Goal: Task Accomplishment & Management: Complete application form

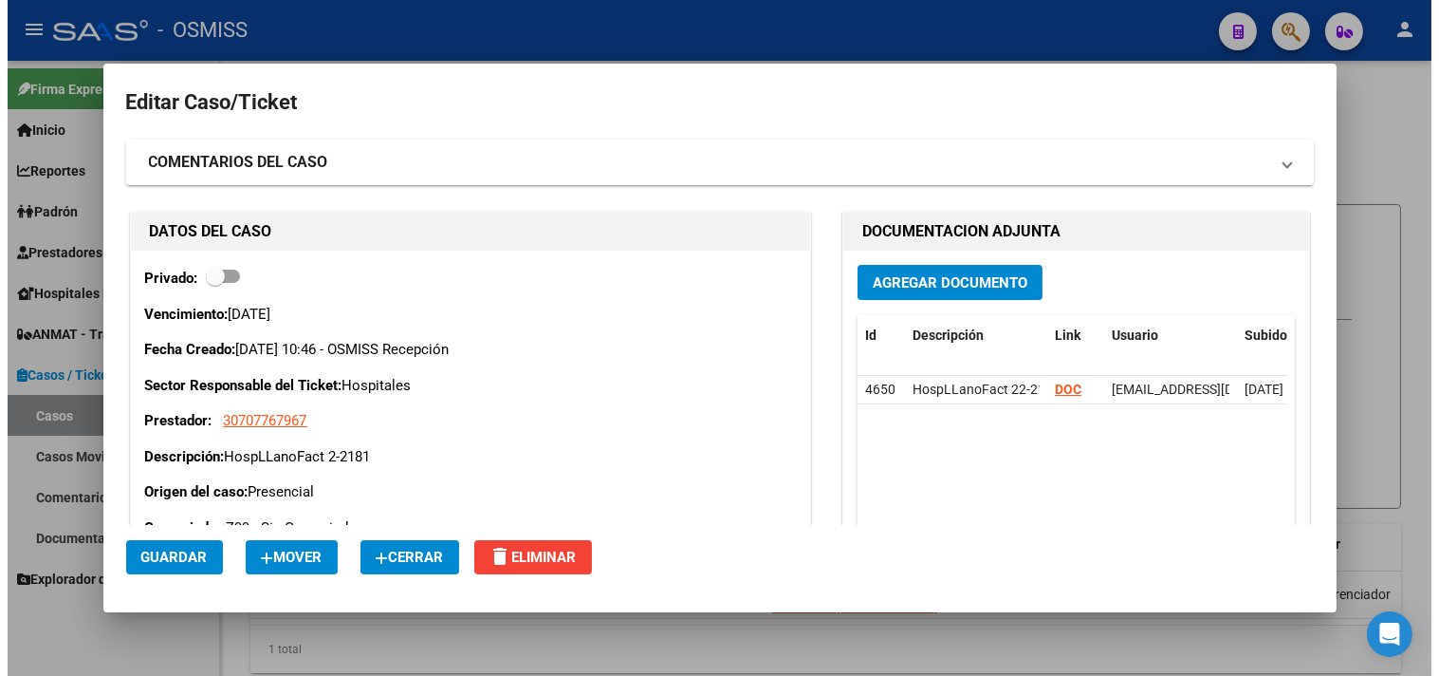
scroll to position [105, 0]
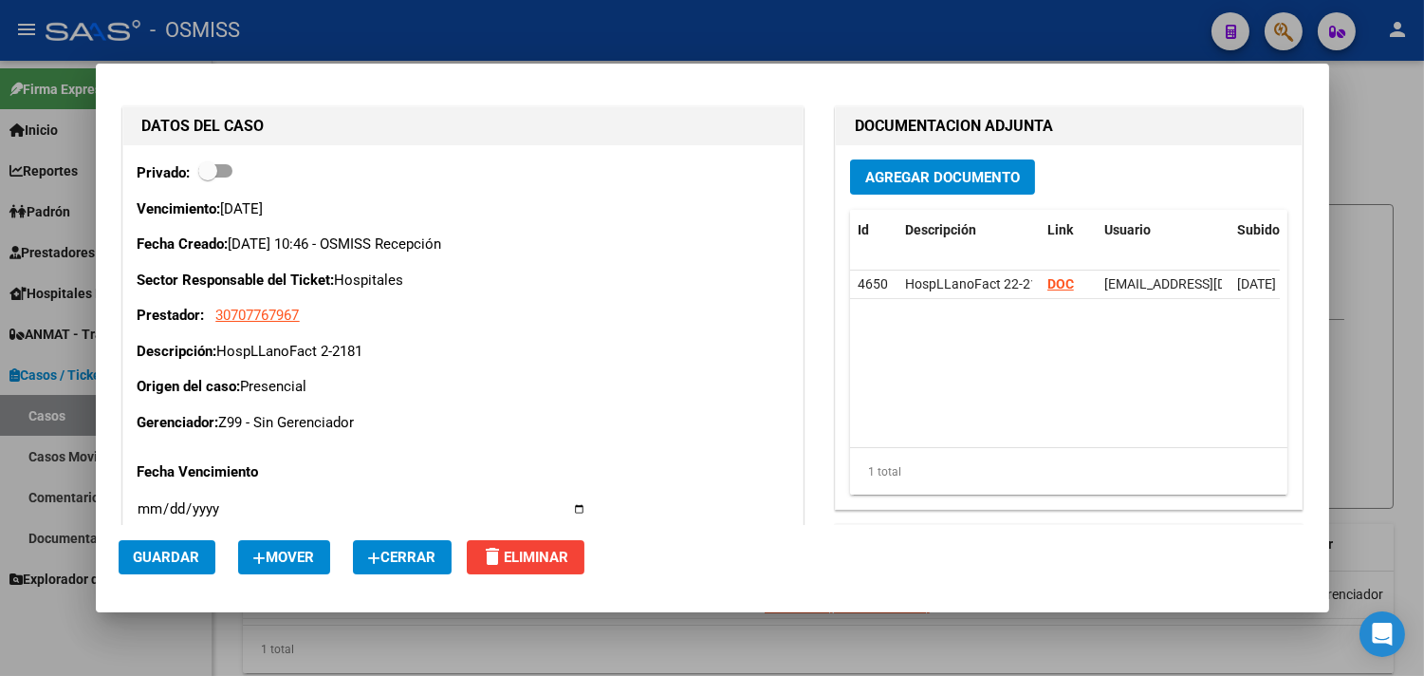
click at [417, 572] on button "Cerrar" at bounding box center [402, 557] width 99 height 34
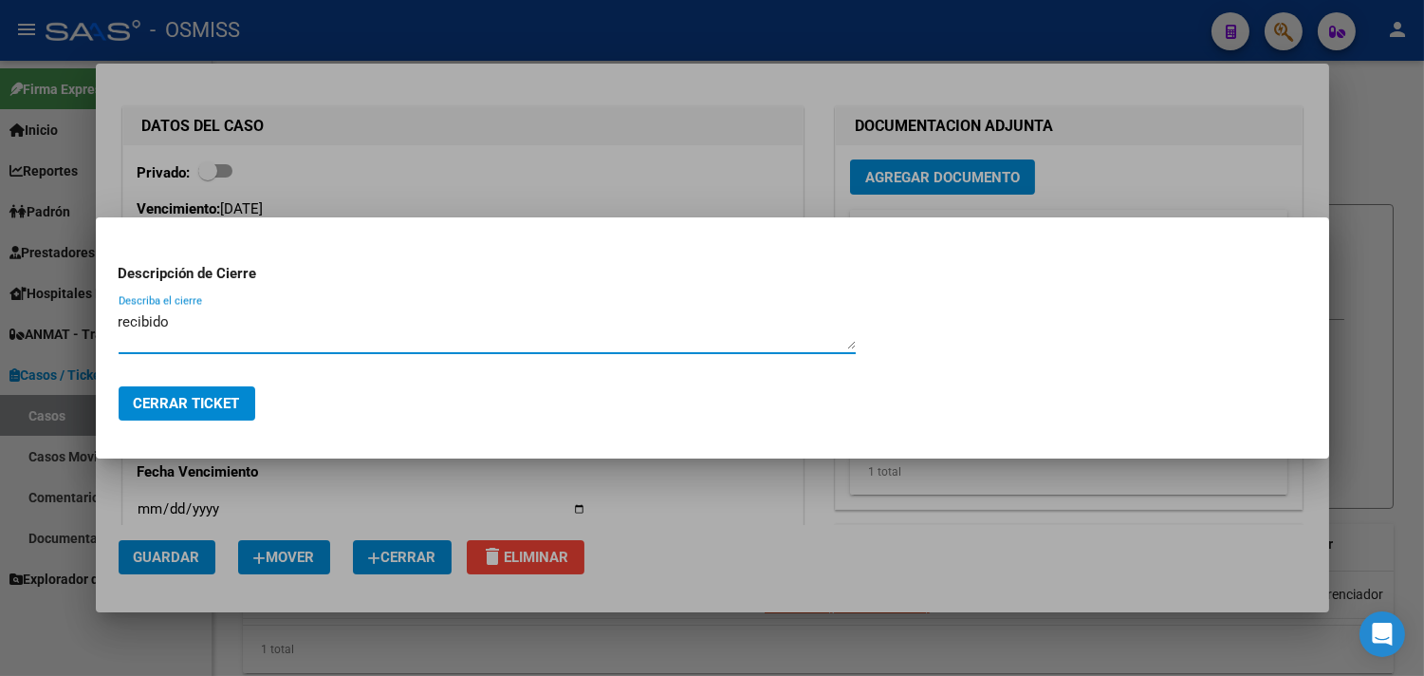
type textarea "recibido"
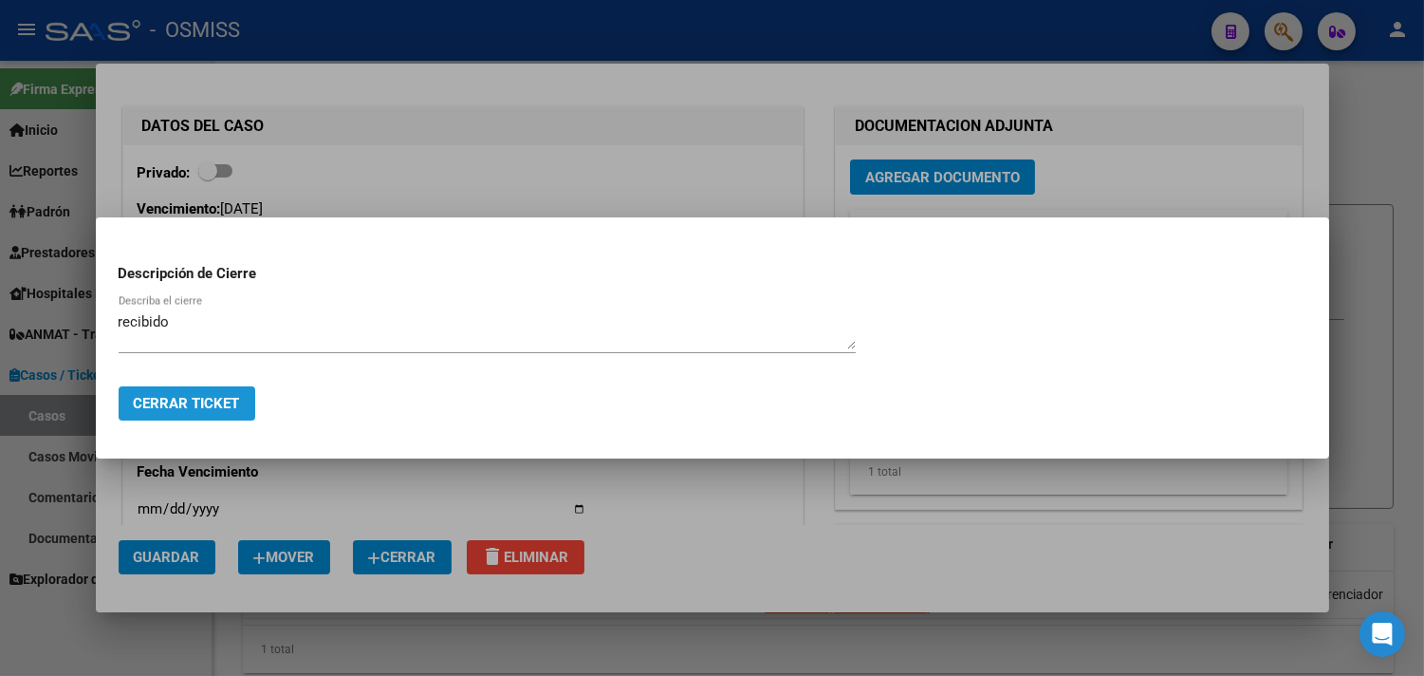
click at [232, 414] on button "Cerrar Ticket" at bounding box center [187, 403] width 137 height 34
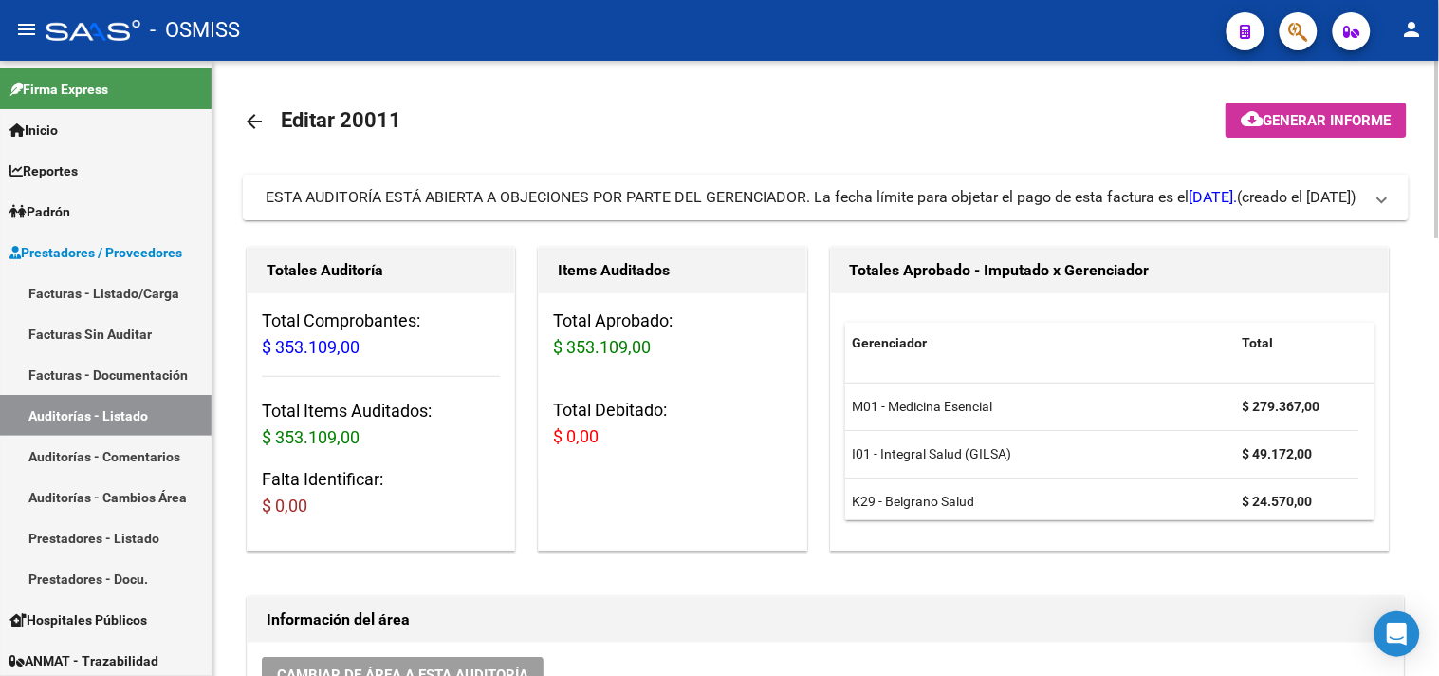
click at [1301, 194] on span "(creado el [DATE])" at bounding box center [1298, 197] width 120 height 21
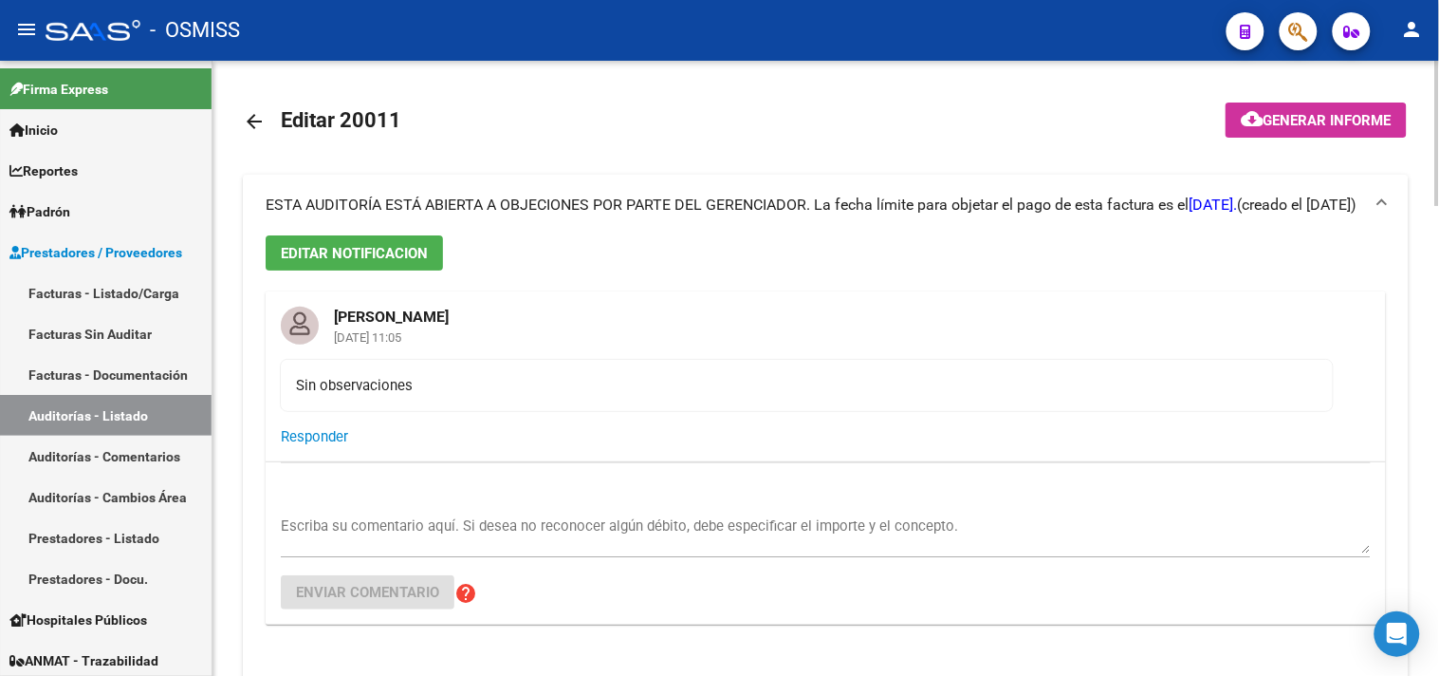
click at [256, 123] on mat-icon "arrow_back" at bounding box center [254, 121] width 23 height 23
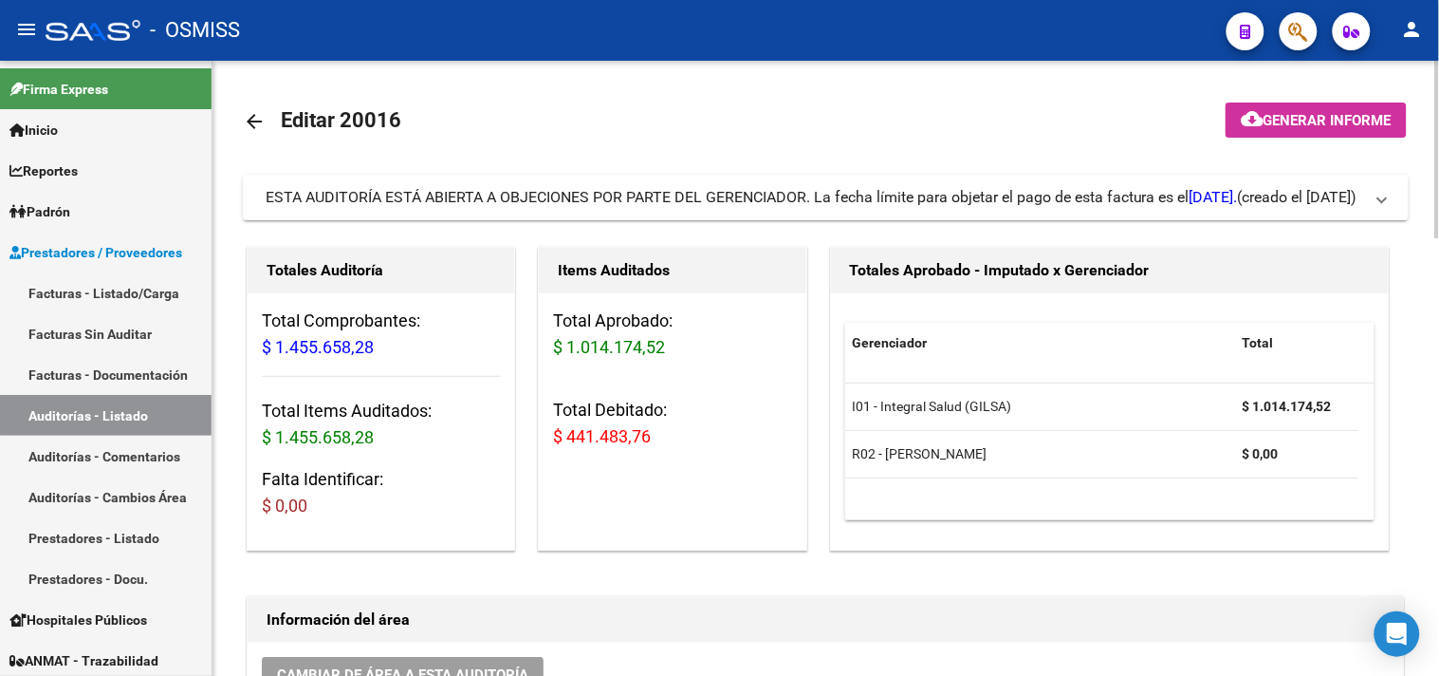
click at [766, 188] on span "ESTA AUDITORÍA ESTÁ ABIERTA A OBJECIONES POR PARTE DEL GERENCIADOR. La fecha lí…" at bounding box center [752, 197] width 973 height 18
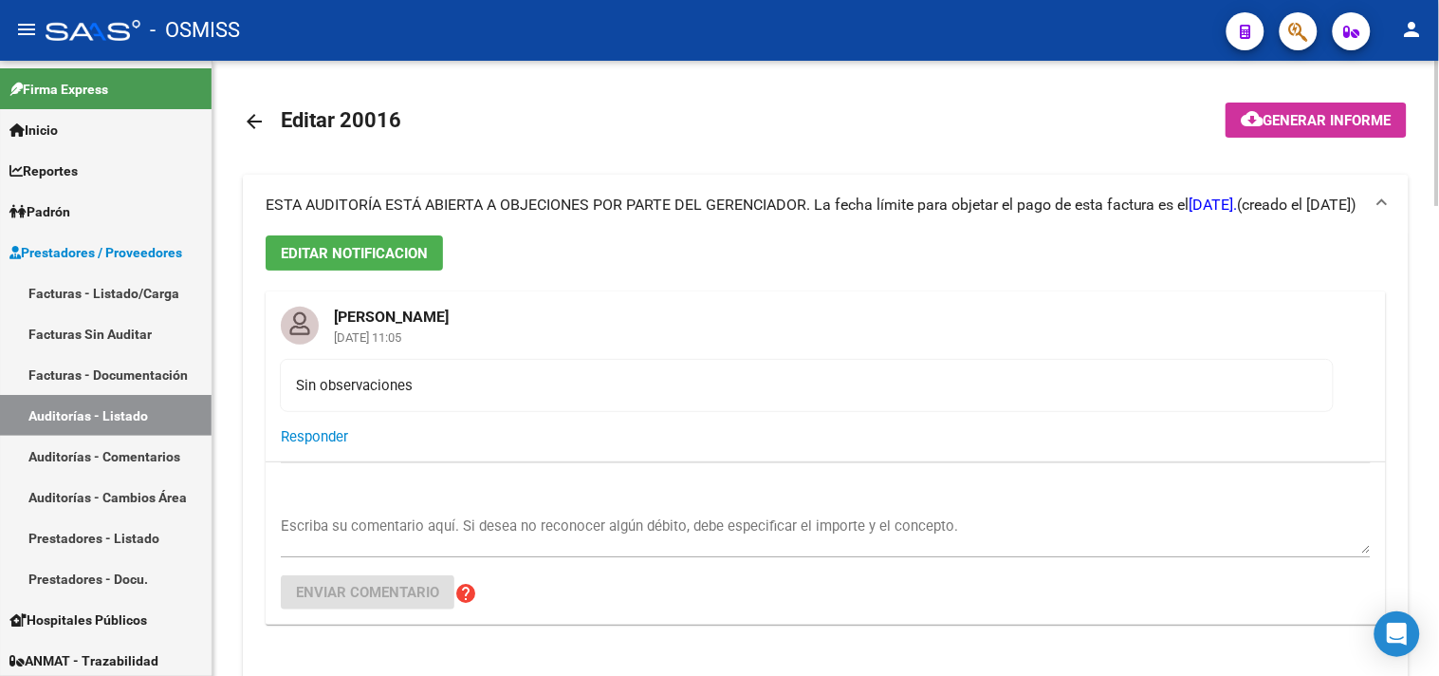
click at [776, 196] on span "ESTA AUDITORÍA ESTÁ ABIERTA A OBJECIONES POR PARTE DEL GERENCIADOR. La fecha lí…" at bounding box center [752, 204] width 973 height 18
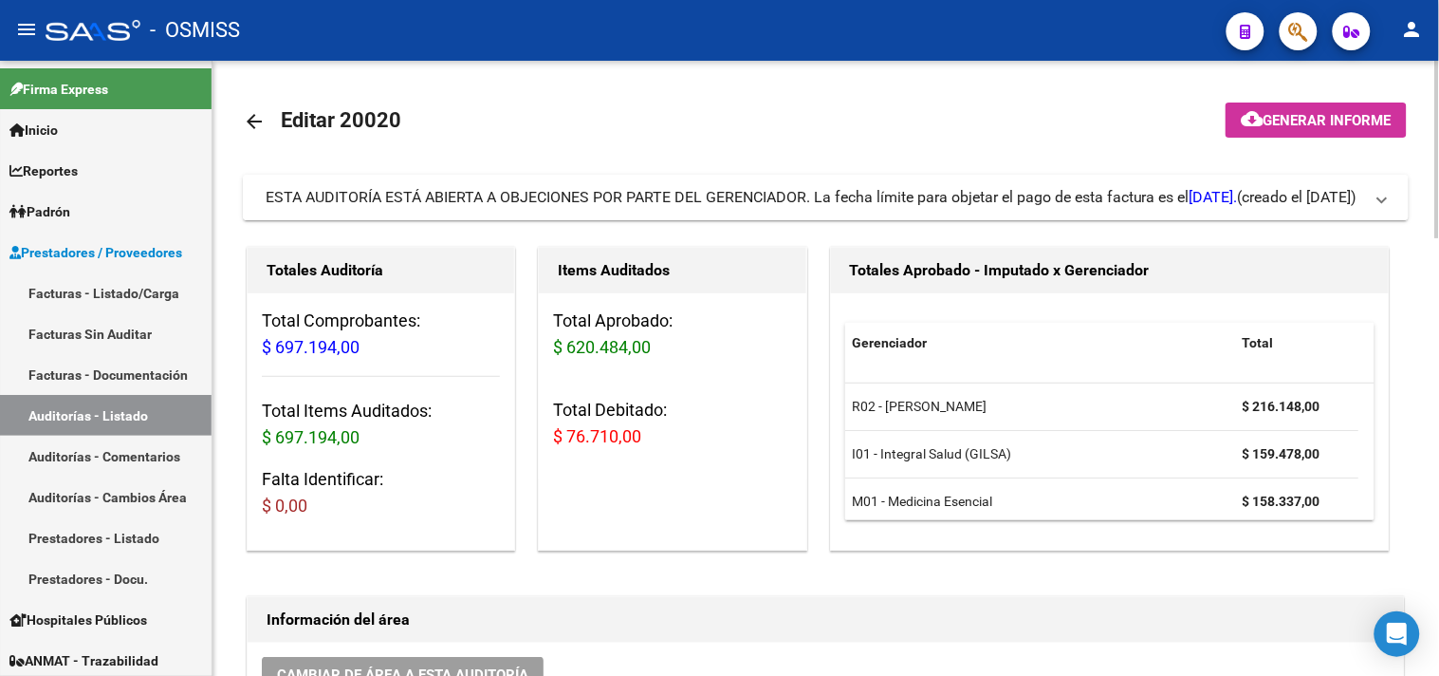
click at [1238, 207] on span "(creado el [DATE])" at bounding box center [1298, 197] width 120 height 21
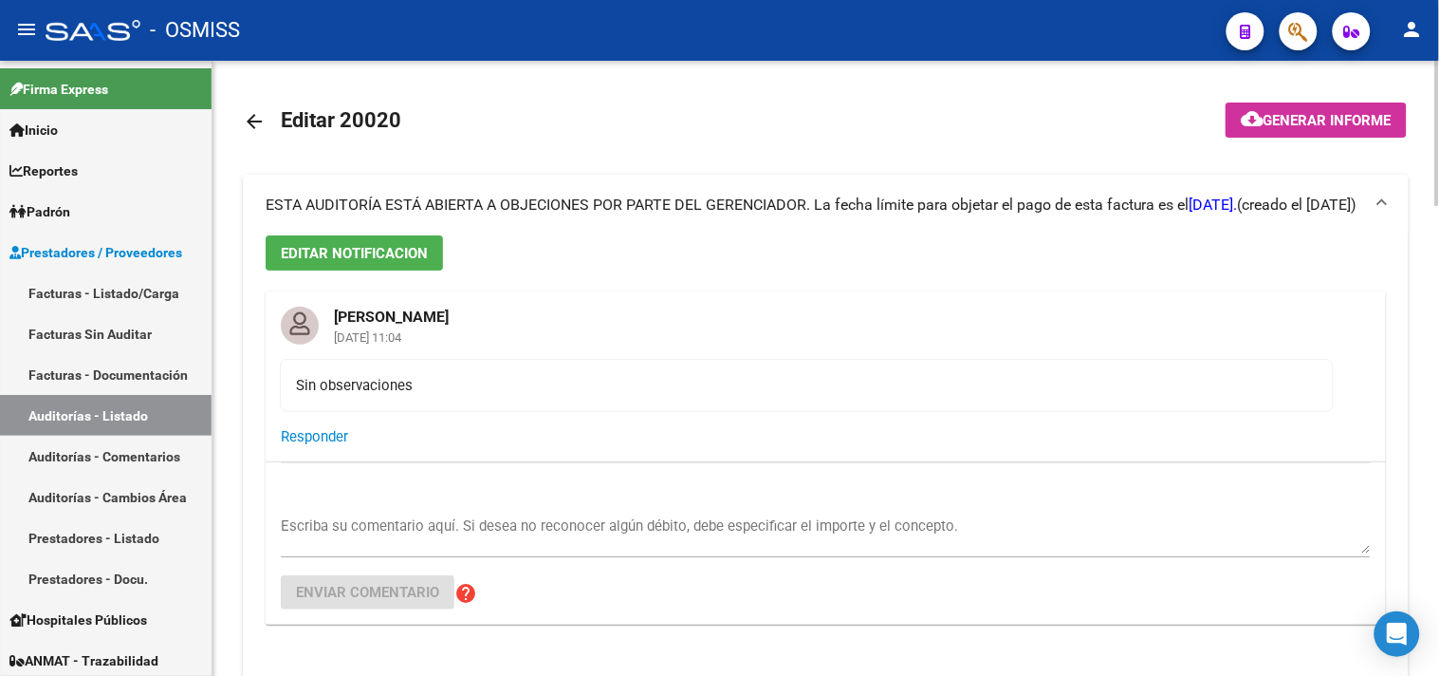
click at [1238, 207] on span "(creado el [DATE])" at bounding box center [1298, 205] width 120 height 21
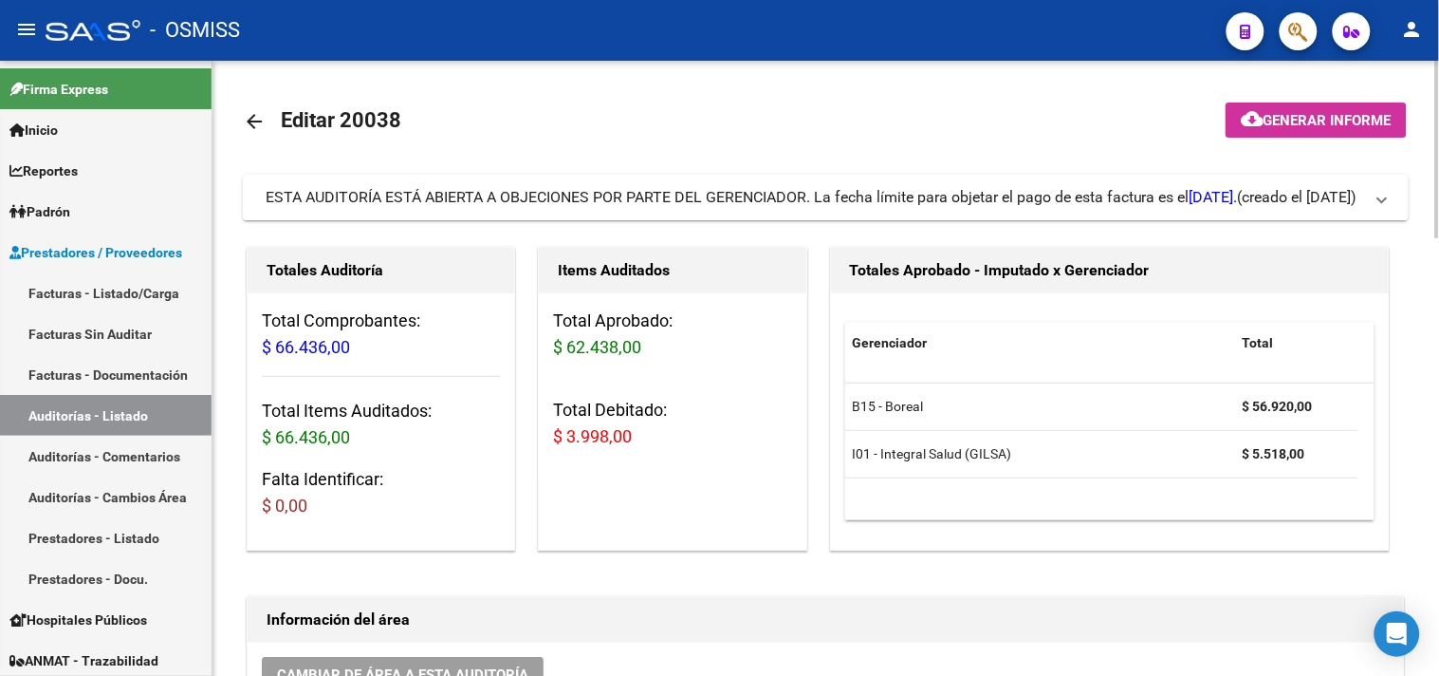
click at [1310, 188] on span "(creado el [DATE])" at bounding box center [1298, 197] width 120 height 21
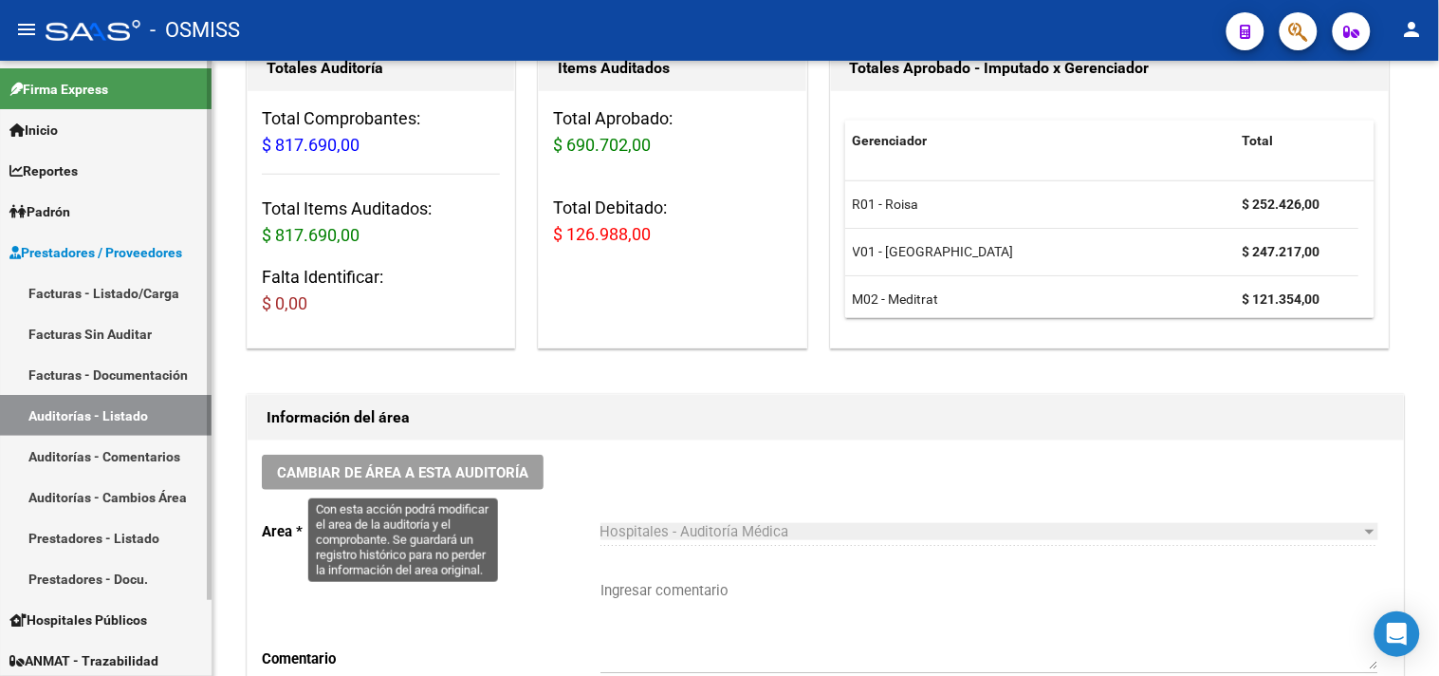
scroll to position [105, 0]
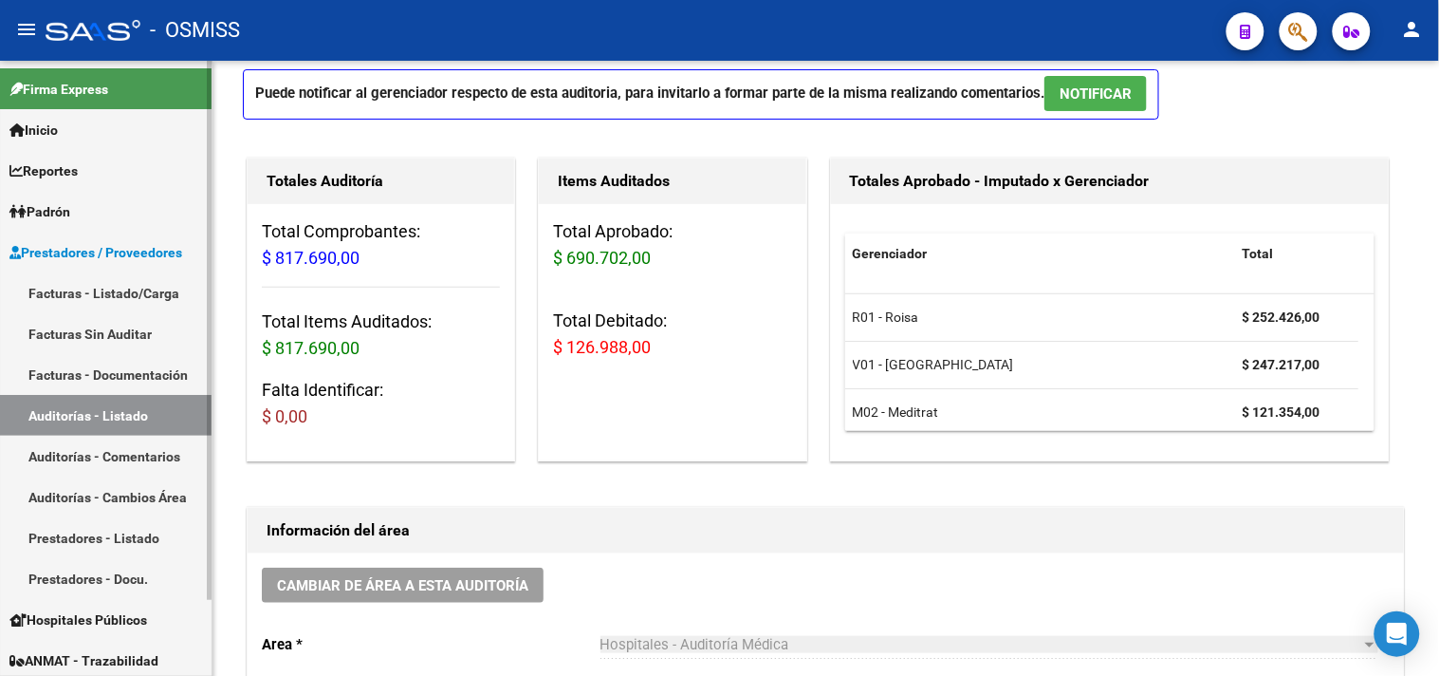
click at [144, 296] on link "Facturas - Listado/Carga" at bounding box center [106, 292] width 212 height 41
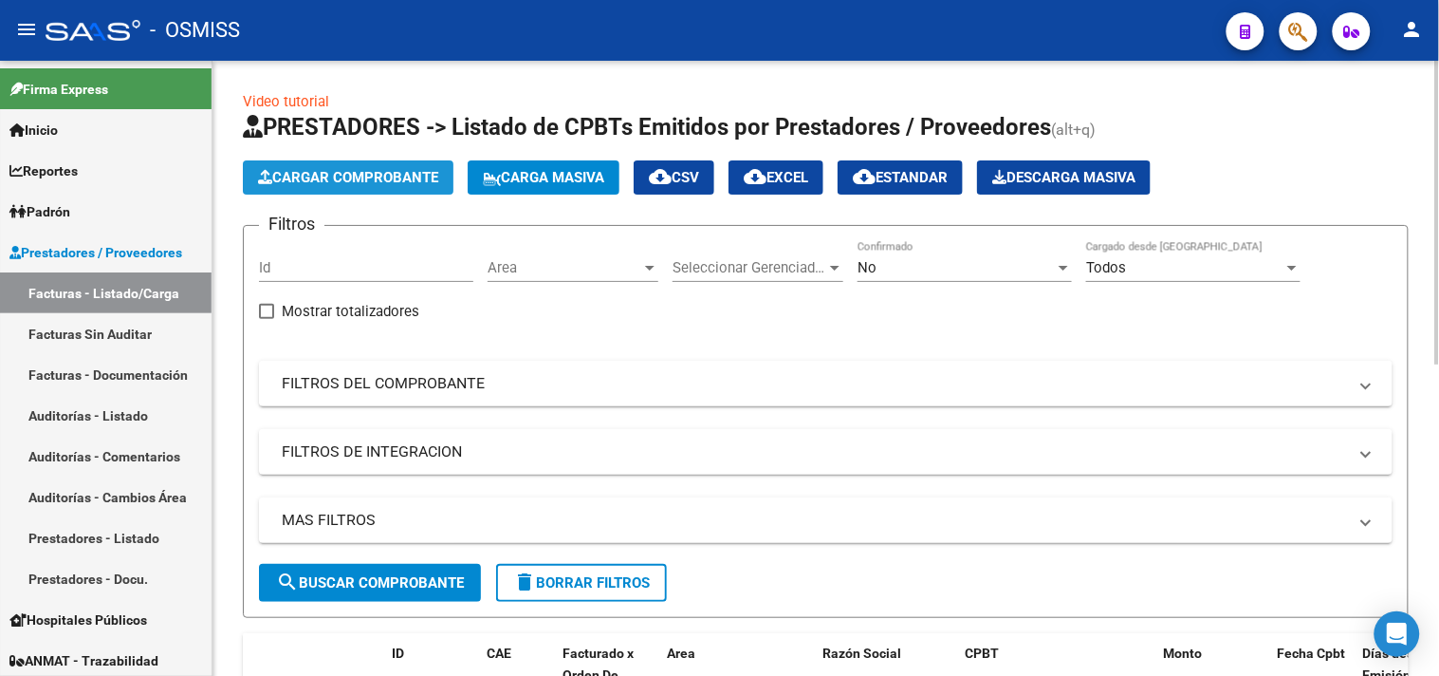
click at [399, 173] on span "Cargar Comprobante" at bounding box center [348, 177] width 180 height 17
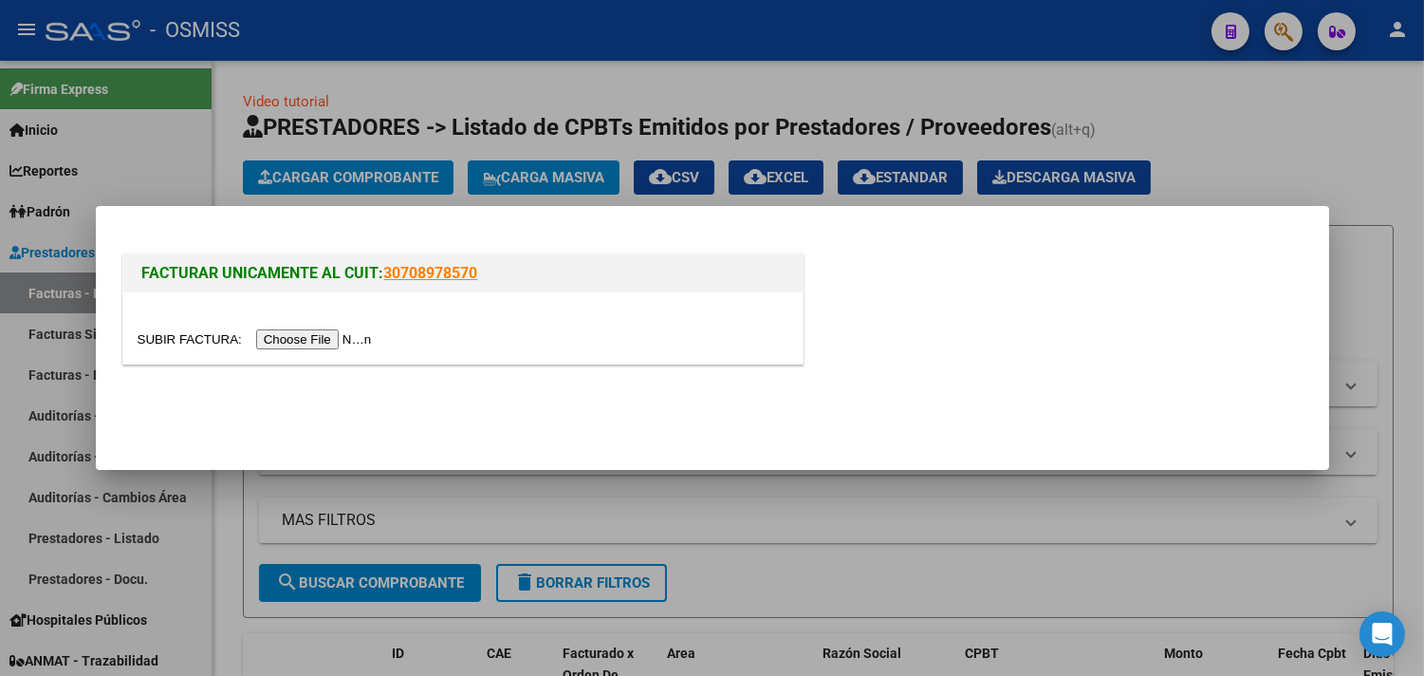
click at [353, 343] on input "file" at bounding box center [258, 339] width 240 height 20
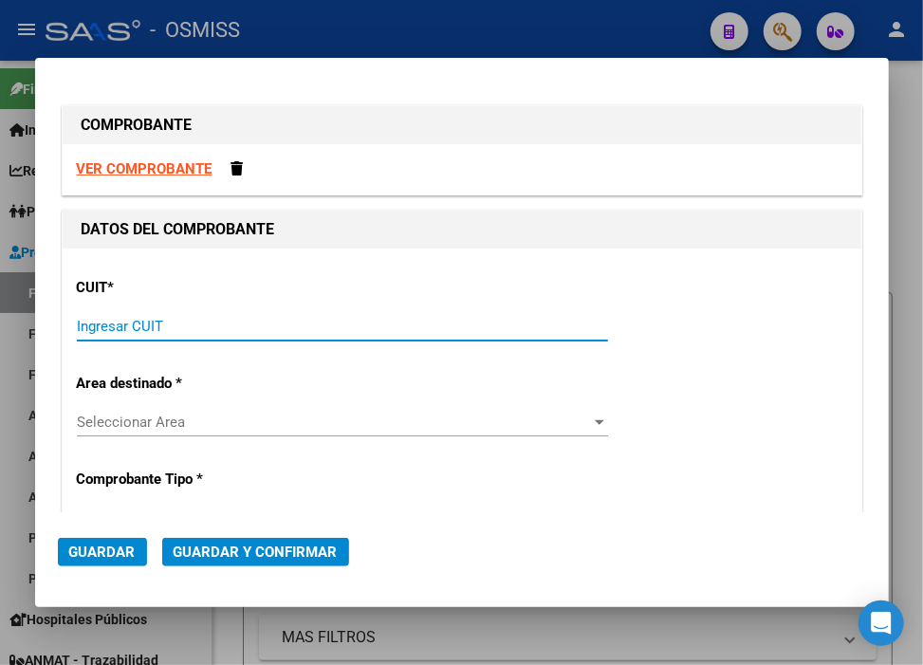
click at [87, 324] on input "Ingresar CUIT" at bounding box center [342, 326] width 531 height 17
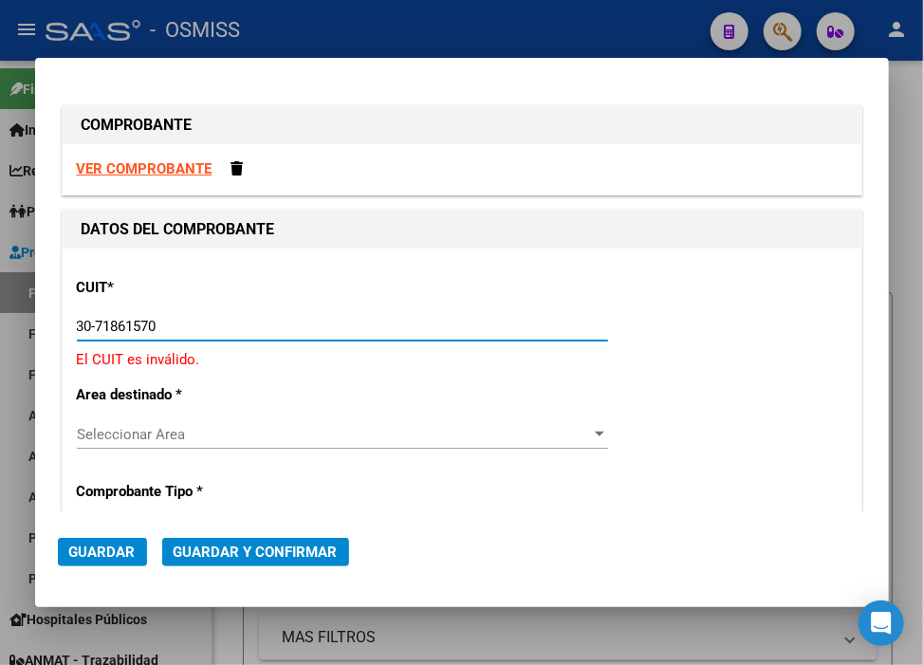
type input "30-71861570-0"
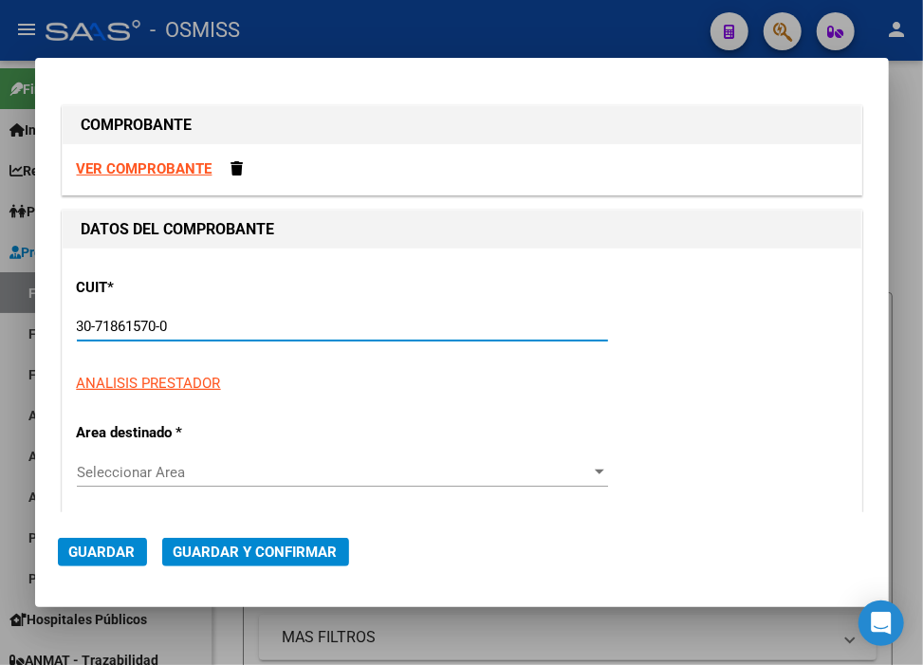
type input "36"
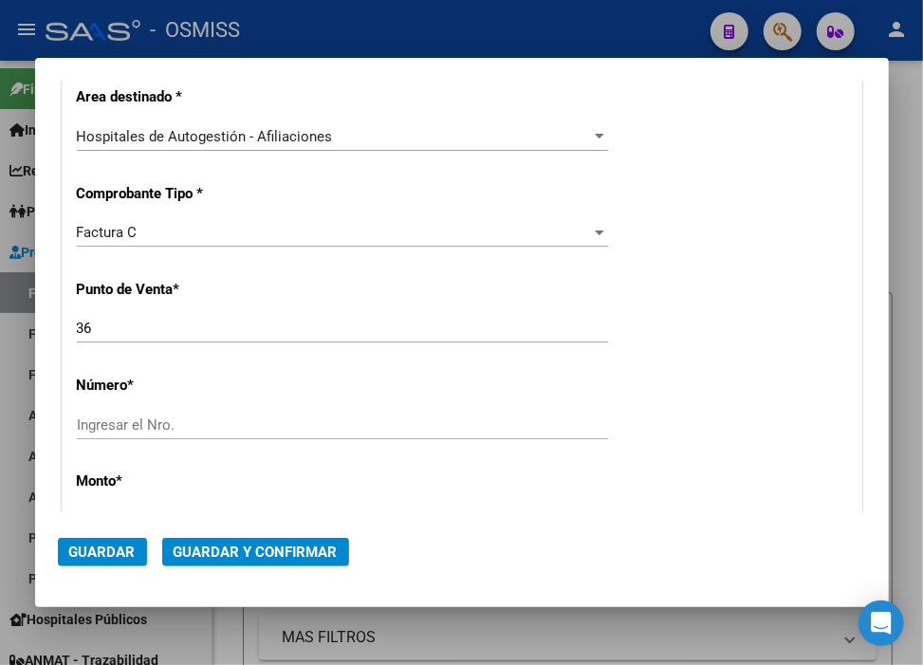
scroll to position [421, 0]
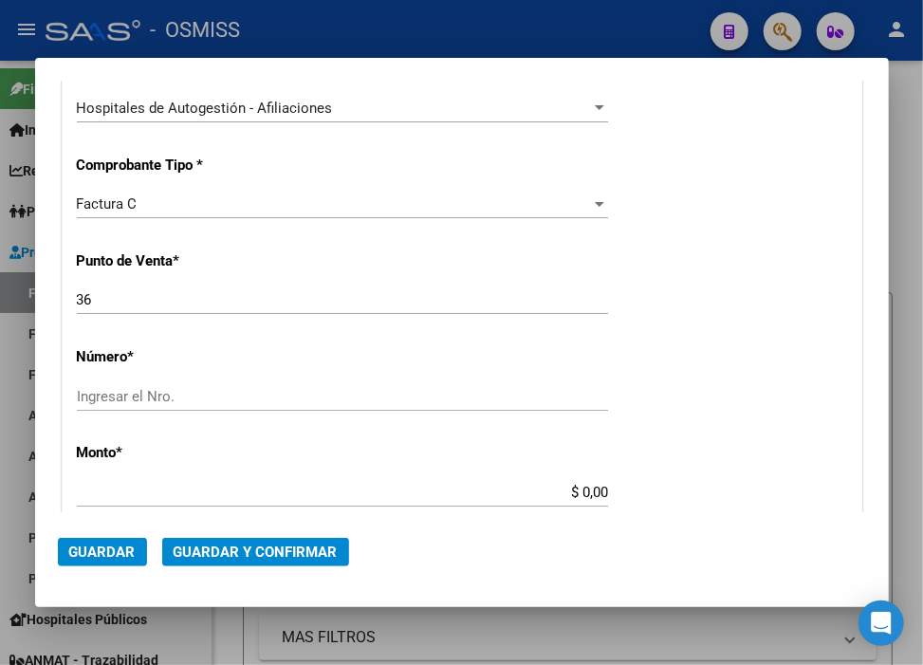
type input "30-71861570-0"
click at [157, 221] on div "Factura C Seleccionar Tipo" at bounding box center [342, 213] width 531 height 46
click at [149, 205] on div "Factura C" at bounding box center [334, 203] width 514 height 17
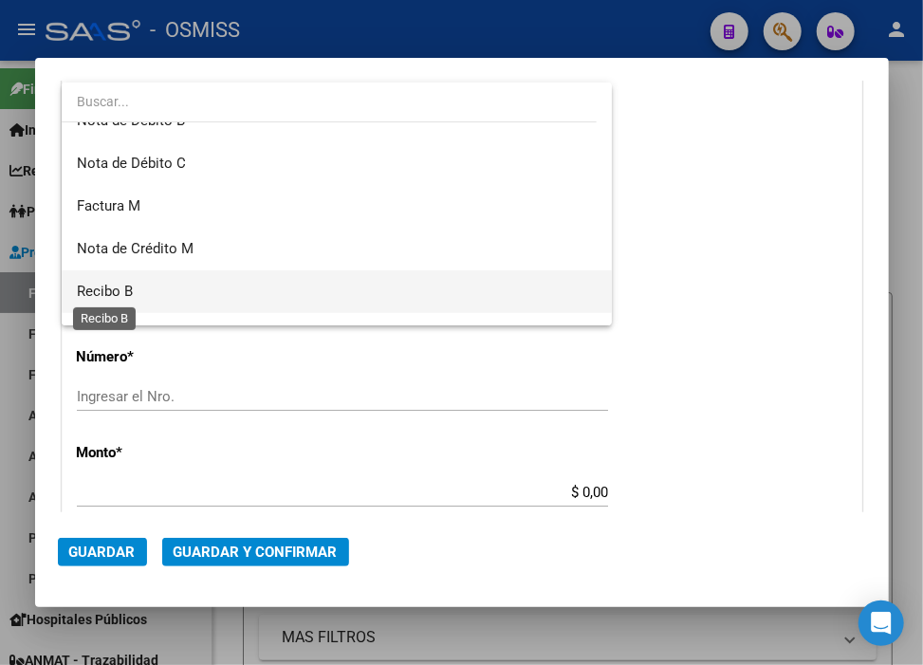
scroll to position [344, 0]
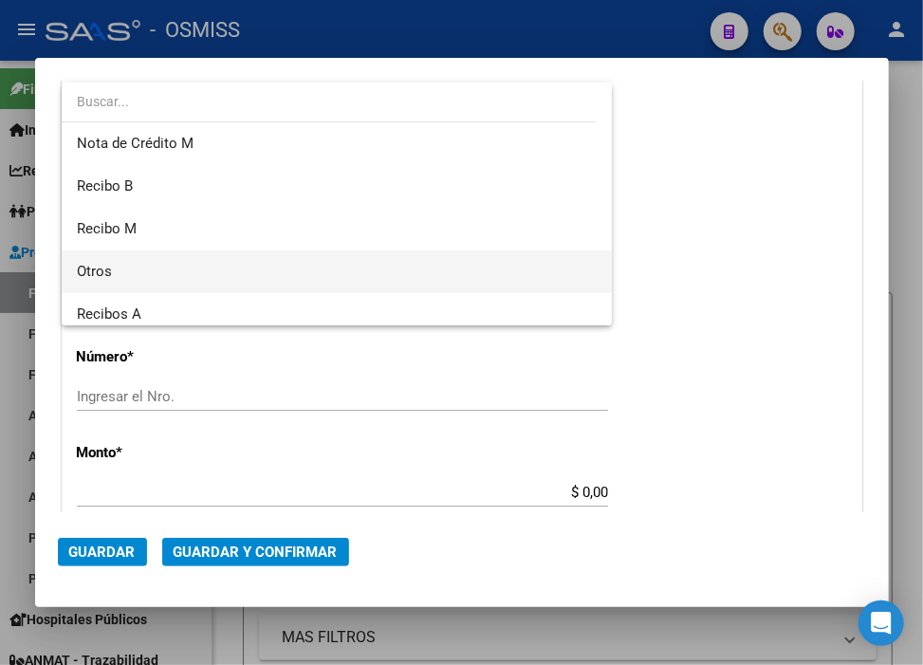
click at [128, 266] on span "Otros" at bounding box center [337, 271] width 521 height 43
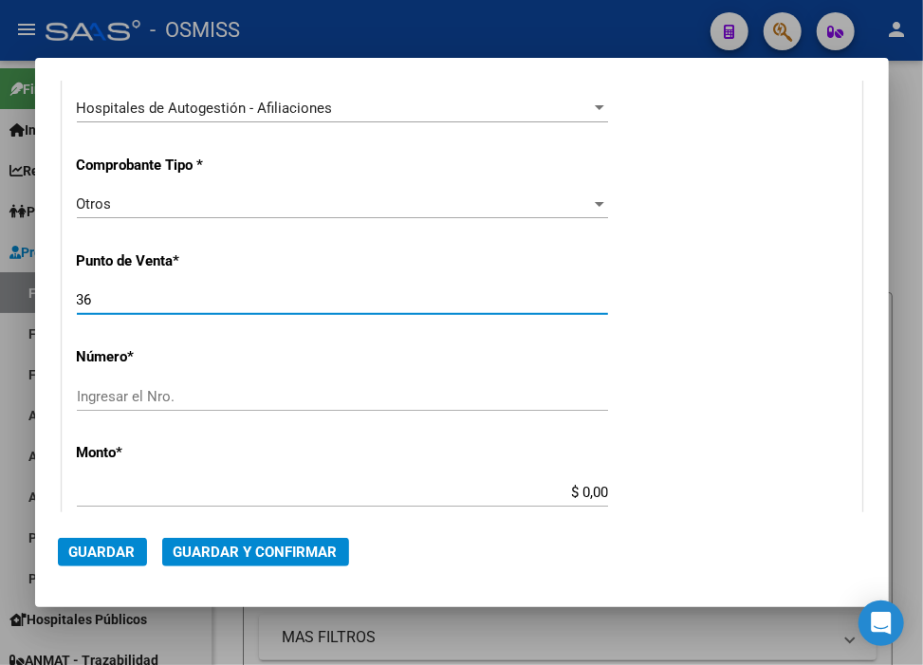
drag, startPoint x: 136, startPoint y: 292, endPoint x: -9, endPoint y: 280, distance: 144.8
click at [0, 280] on html "menu - OSMISS person Firma Express Inicio Instructivos Contacto OS Reportes Ing…" at bounding box center [461, 332] width 923 height 665
type input "0"
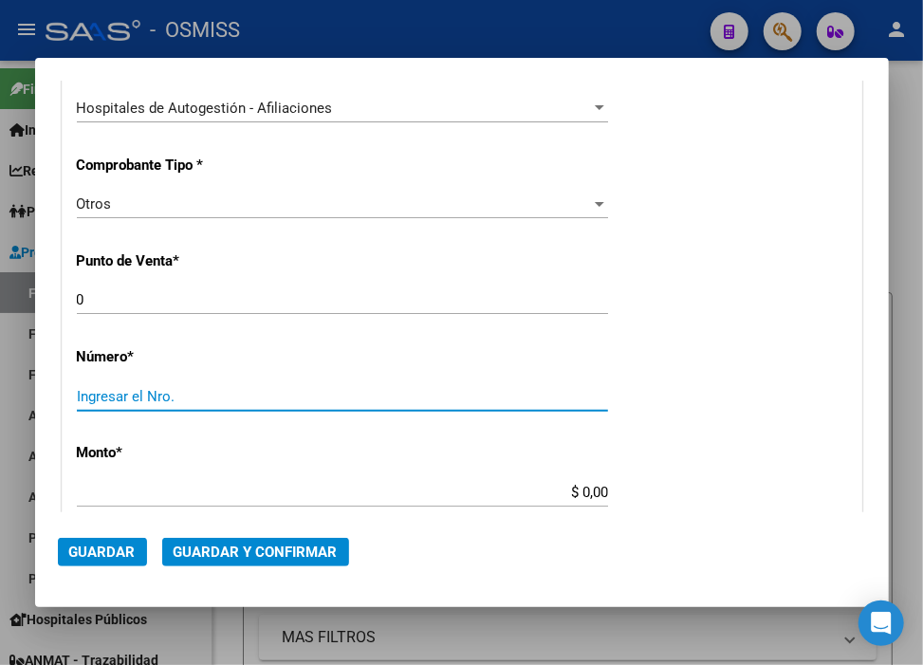
click at [165, 391] on input "Ingresar el Nro." at bounding box center [342, 396] width 531 height 17
paste input "34834"
type input "34834"
click at [575, 490] on input "$ 0,00" at bounding box center [342, 492] width 531 height 17
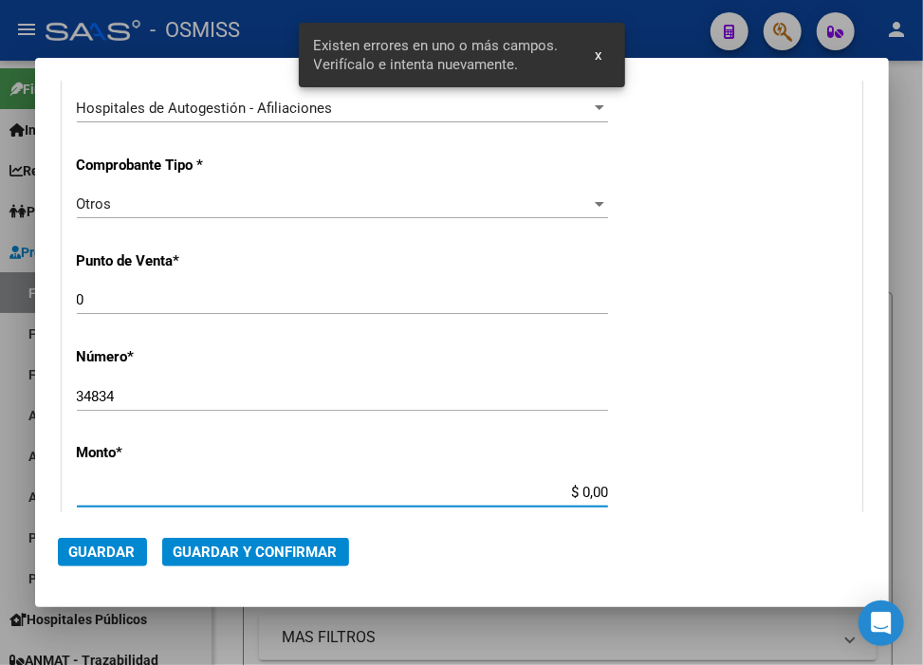
scroll to position [608, 0]
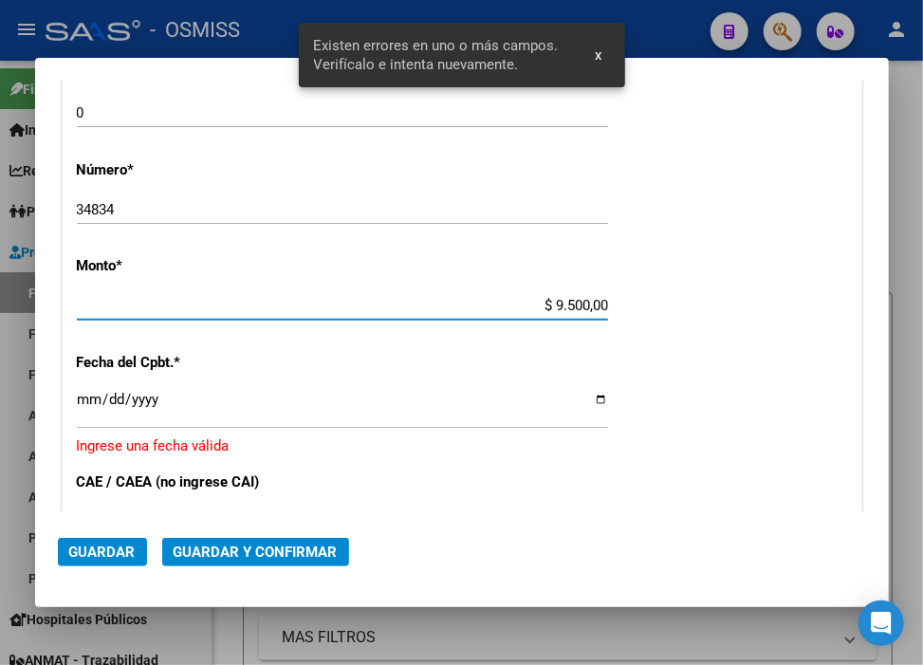
type input "$ 95.000,00"
click at [96, 401] on input "Ingresar la fecha" at bounding box center [342, 407] width 531 height 30
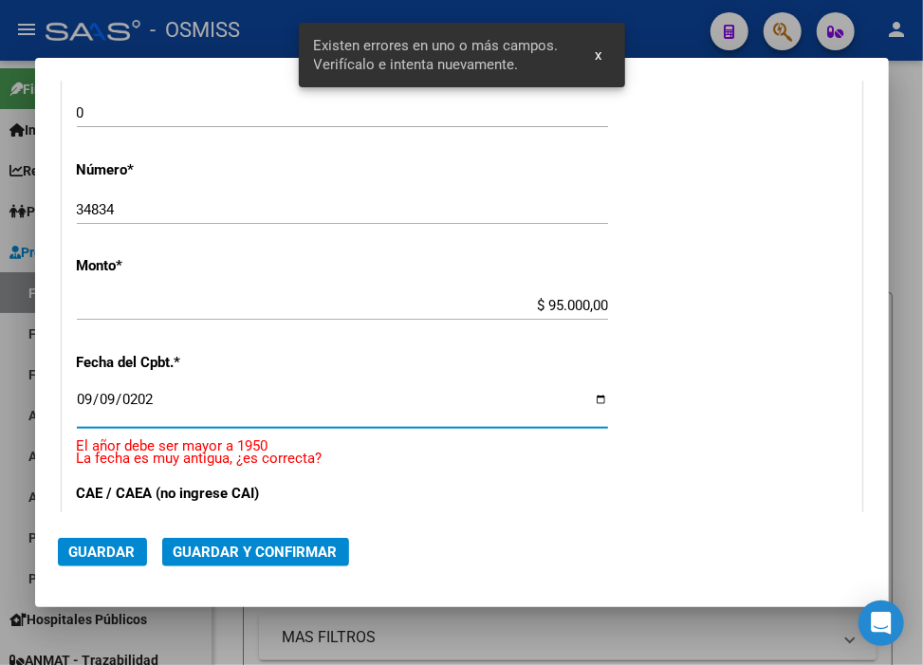
type input "2025-09-09"
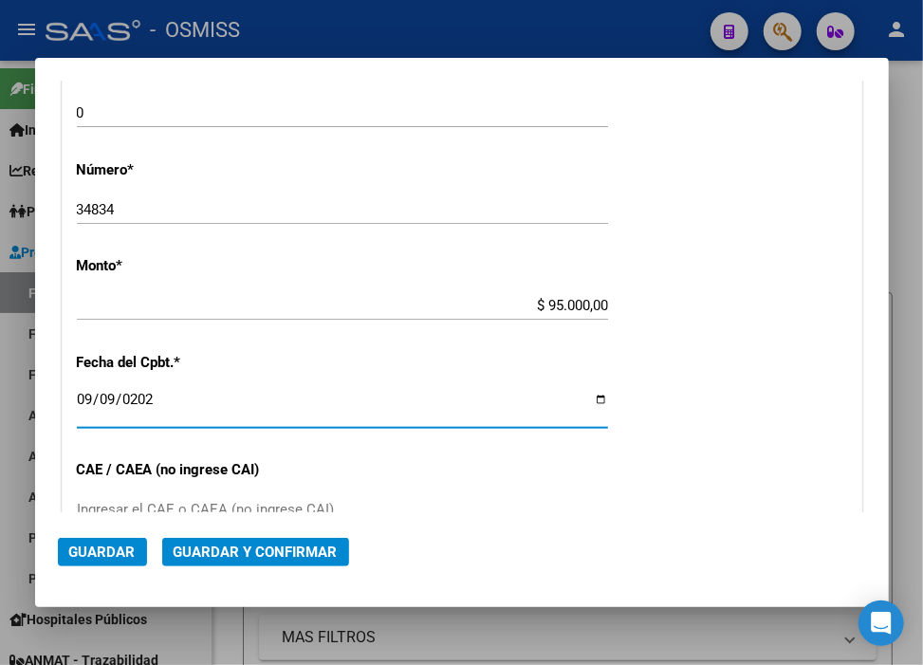
click at [281, 558] on span "Guardar y Confirmar" at bounding box center [256, 552] width 164 height 17
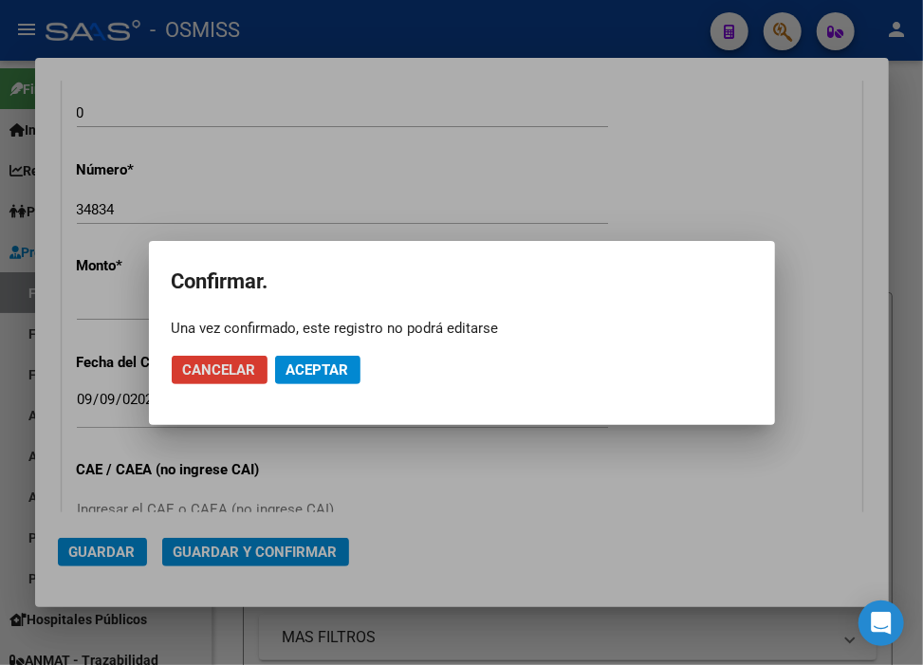
click at [308, 346] on mat-dialog-actions "Cancelar Aceptar" at bounding box center [462, 370] width 581 height 65
click at [310, 364] on span "Aceptar" at bounding box center [318, 370] width 63 height 17
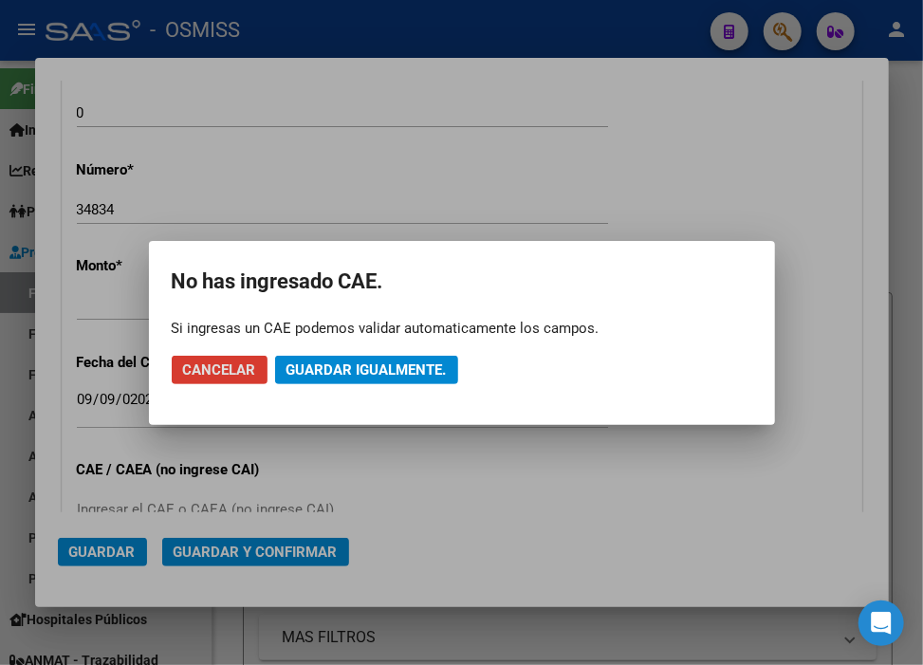
click at [310, 364] on span "Guardar igualmente." at bounding box center [367, 370] width 160 height 17
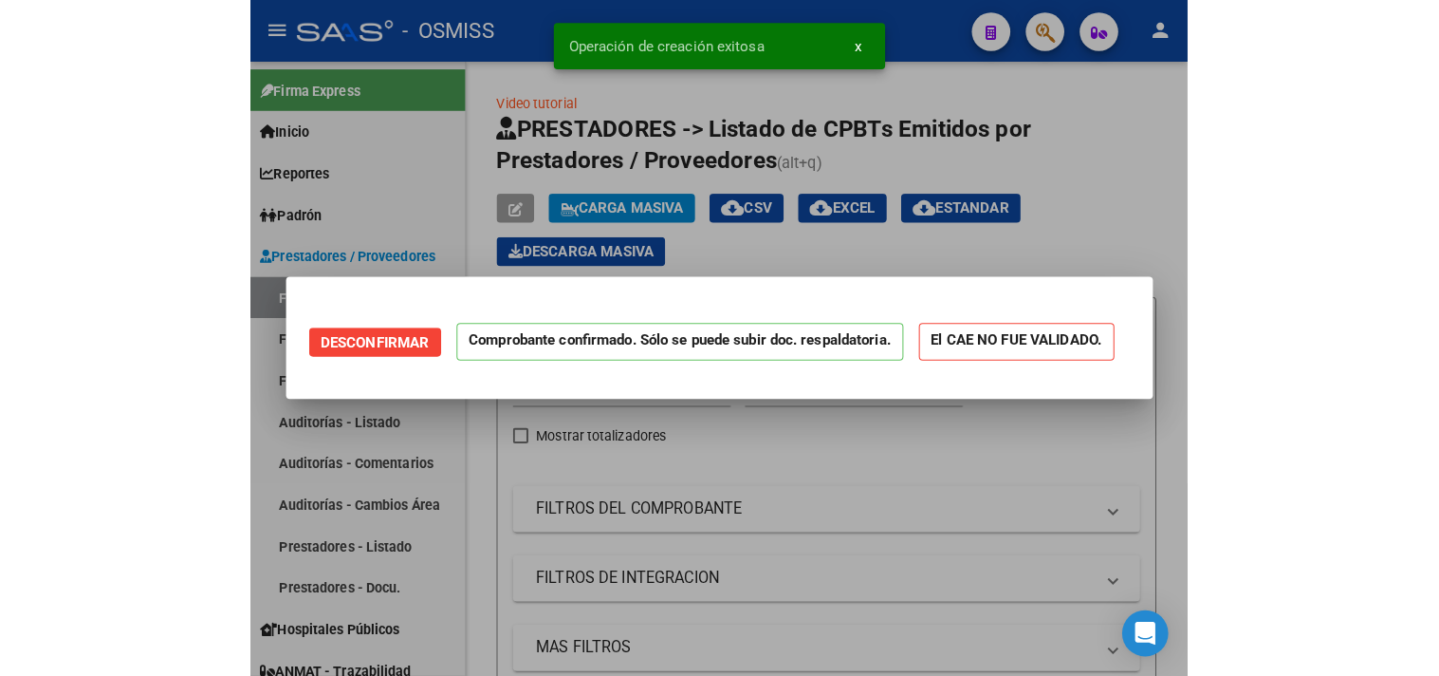
scroll to position [0, 0]
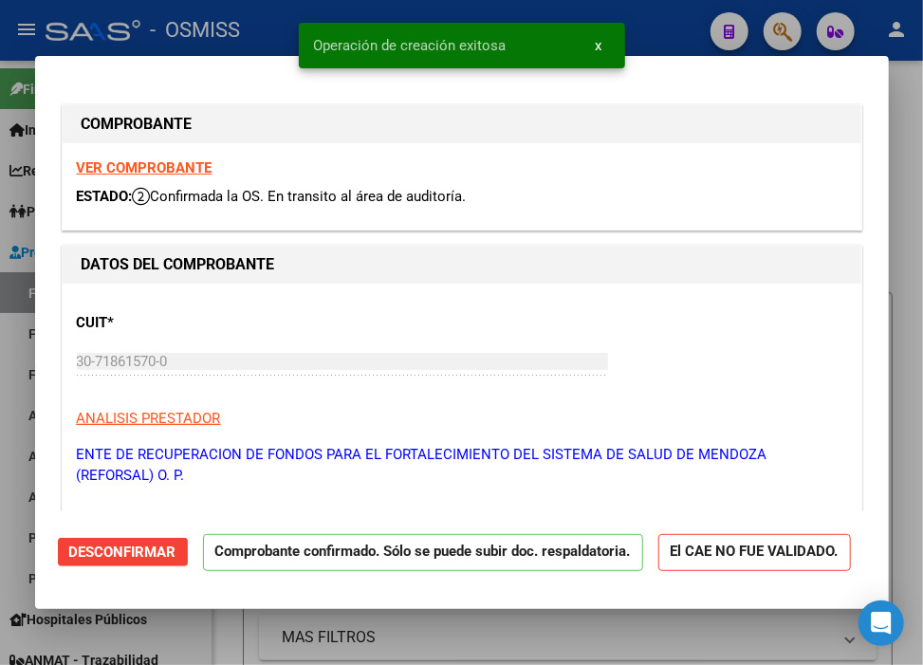
type input "2025-10-09"
click at [669, 22] on div at bounding box center [461, 332] width 923 height 665
type input "$ 0,00"
